Goal: Information Seeking & Learning: Learn about a topic

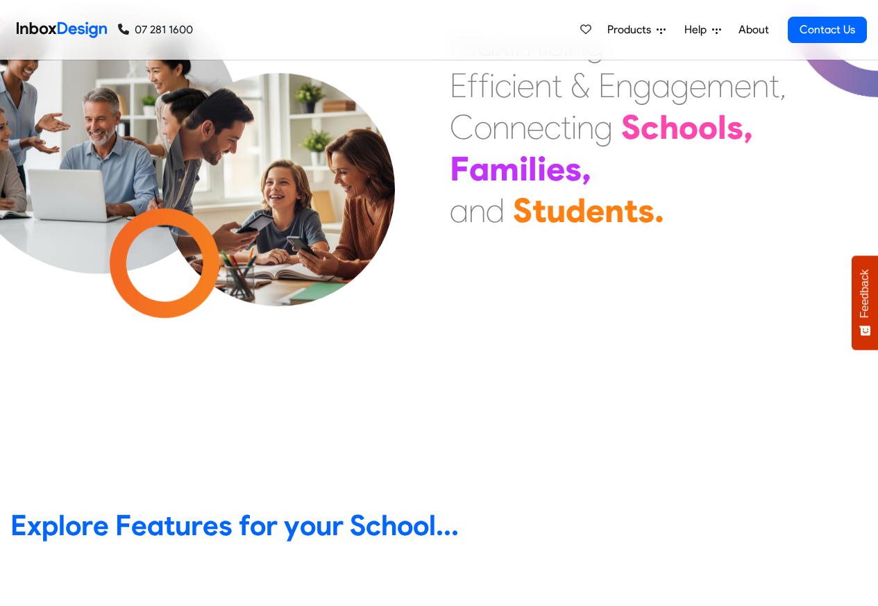
scroll to position [500, 0]
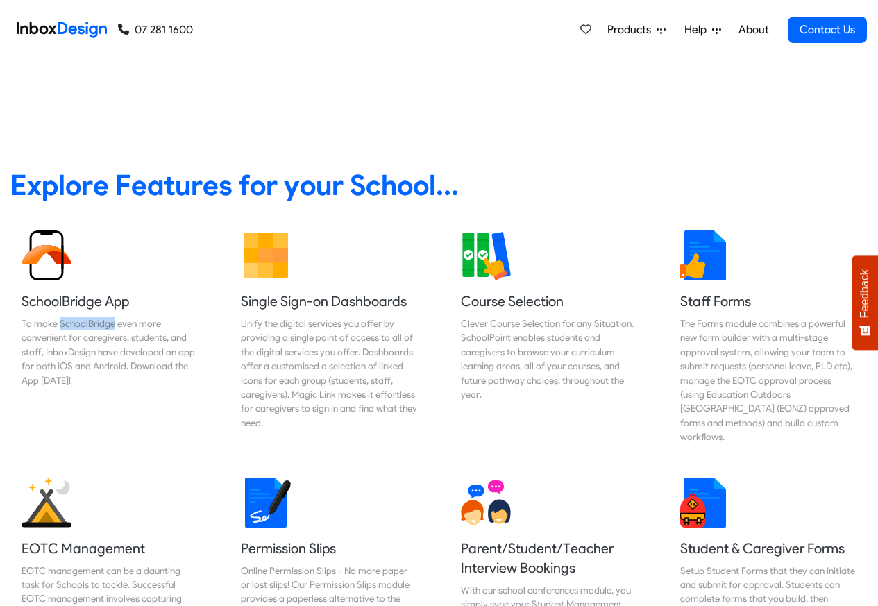
click at [639, 31] on span "Products" at bounding box center [631, 30] width 49 height 17
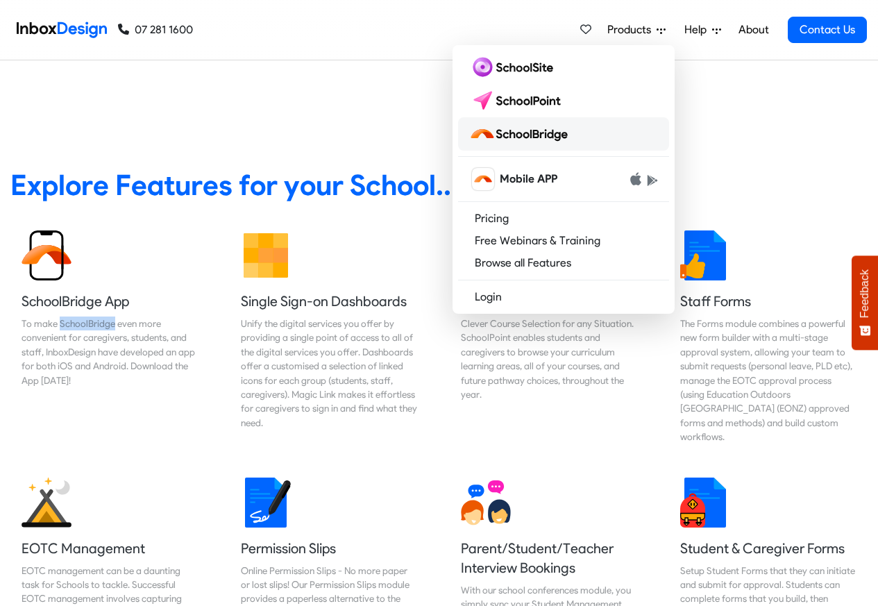
click at [535, 135] on img at bounding box center [521, 134] width 104 height 22
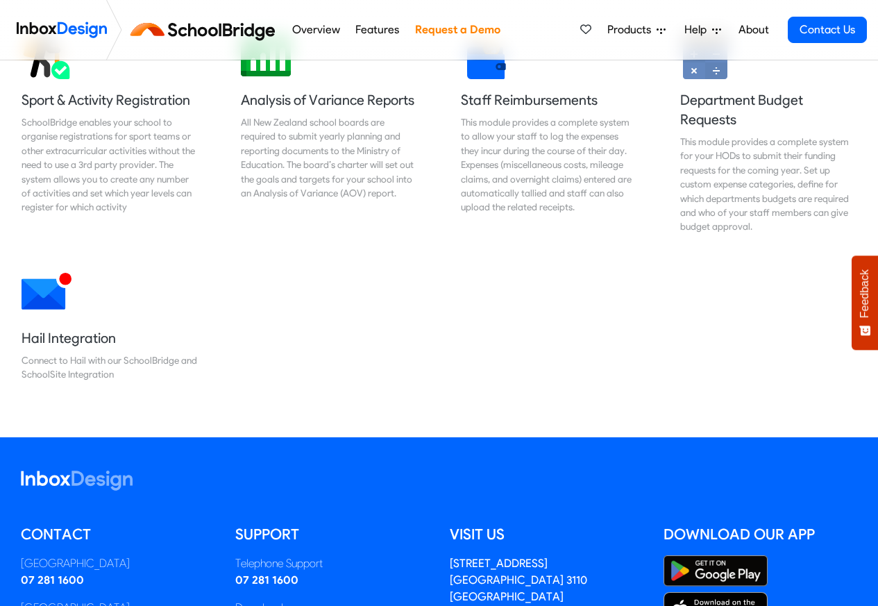
scroll to position [1249, 0]
